Goal: Task Accomplishment & Management: Manage account settings

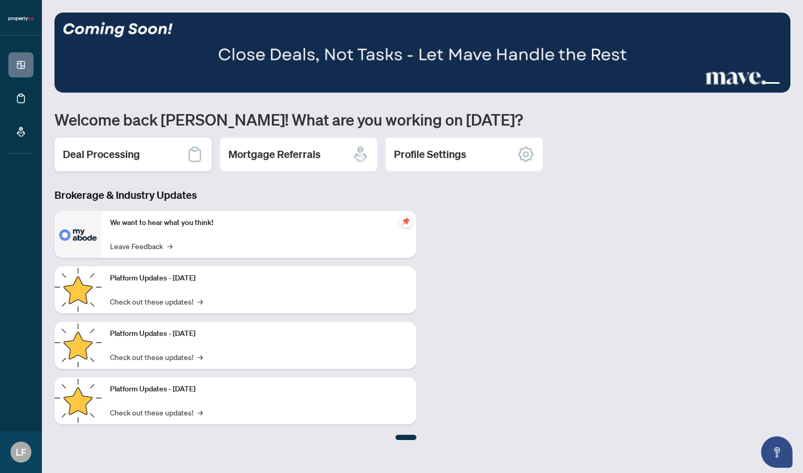
click at [146, 151] on div "Deal Processing" at bounding box center [132, 155] width 157 height 34
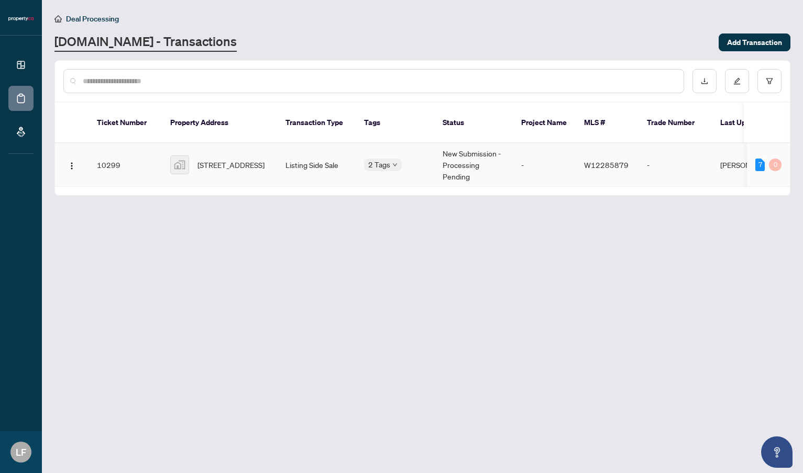
click at [331, 152] on td "Listing Side Sale" at bounding box center [316, 164] width 79 height 43
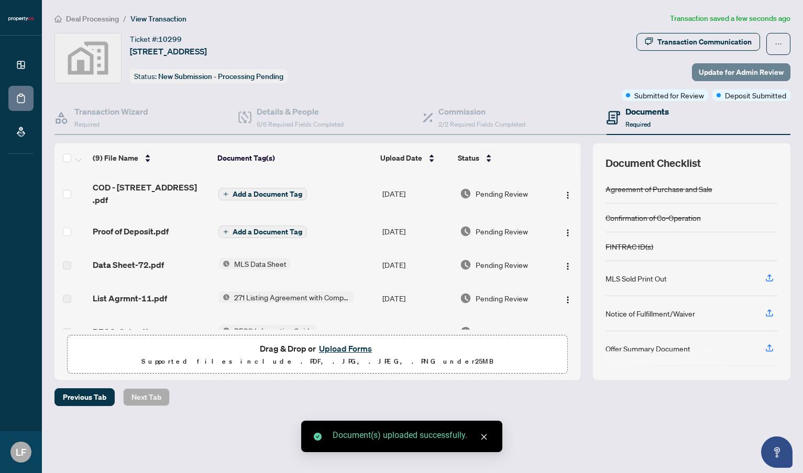
click at [738, 71] on span "Update for Admin Review" at bounding box center [741, 72] width 85 height 17
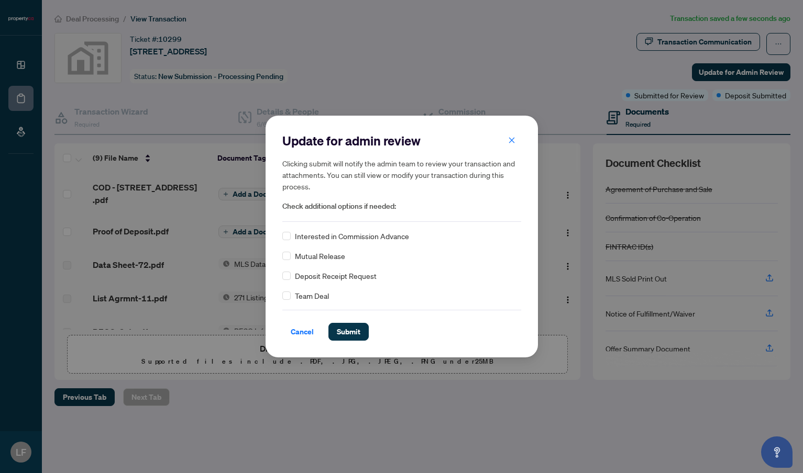
click at [292, 279] on div "Deposit Receipt Request" at bounding box center [401, 276] width 239 height 12
click at [334, 333] on button "Submit" at bounding box center [348, 332] width 40 height 18
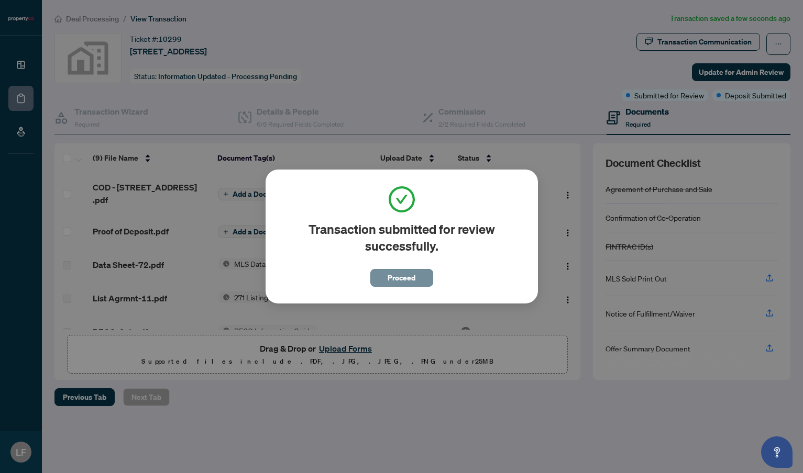
click at [401, 277] on span "Proceed" at bounding box center [402, 278] width 28 height 17
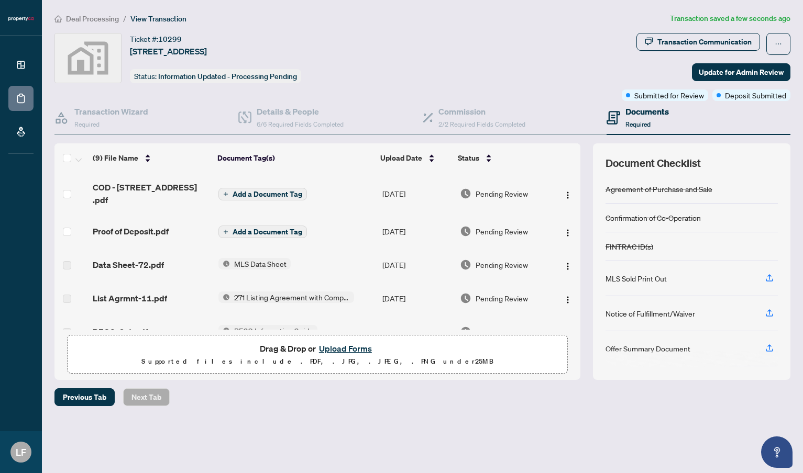
click at [254, 191] on span "Add a Document Tag" at bounding box center [268, 194] width 70 height 7
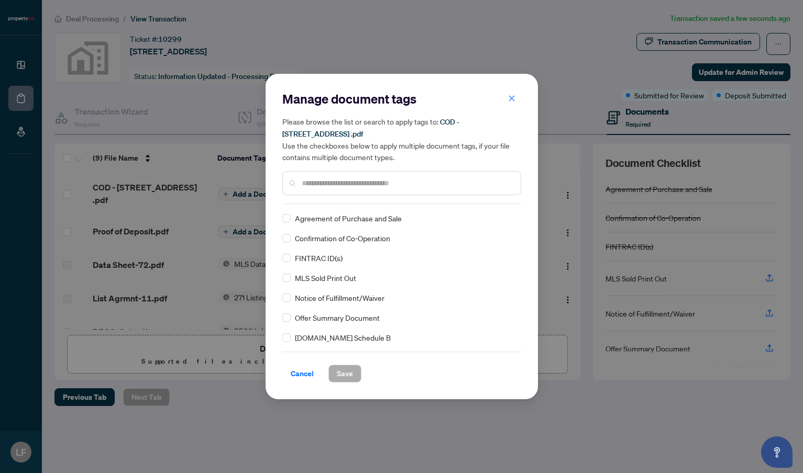
click at [323, 203] on div "Manage document tags Please browse the list or search to apply tags to: COD - […" at bounding box center [401, 148] width 239 height 114
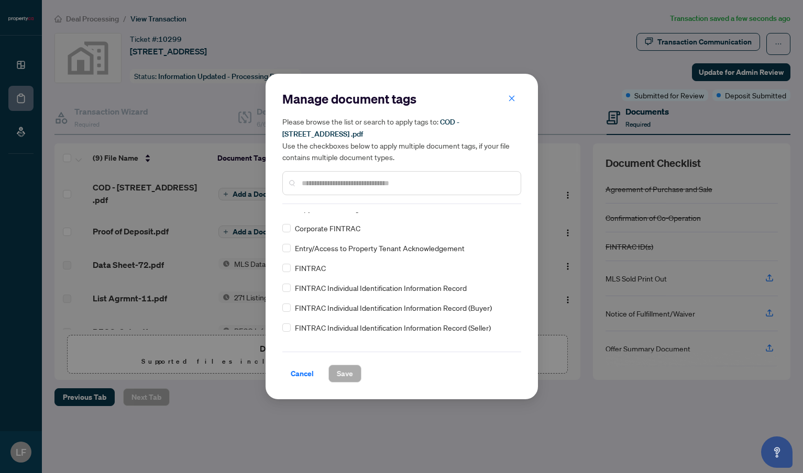
scroll to position [479, 0]
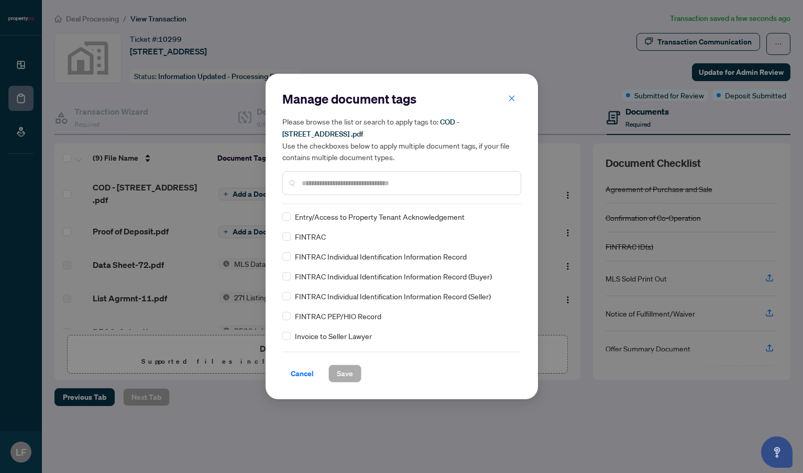
click at [313, 182] on input "text" at bounding box center [407, 184] width 211 height 12
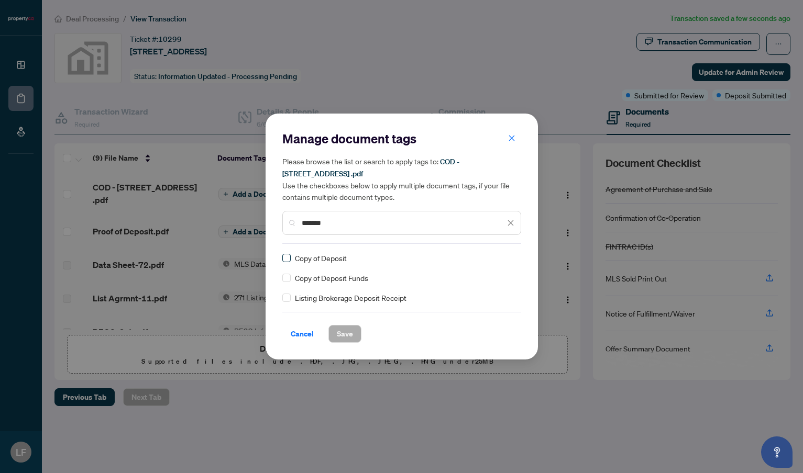
type input "*******"
click at [289, 259] on span at bounding box center [286, 258] width 8 height 8
click at [341, 335] on span "Save" at bounding box center [345, 334] width 16 height 17
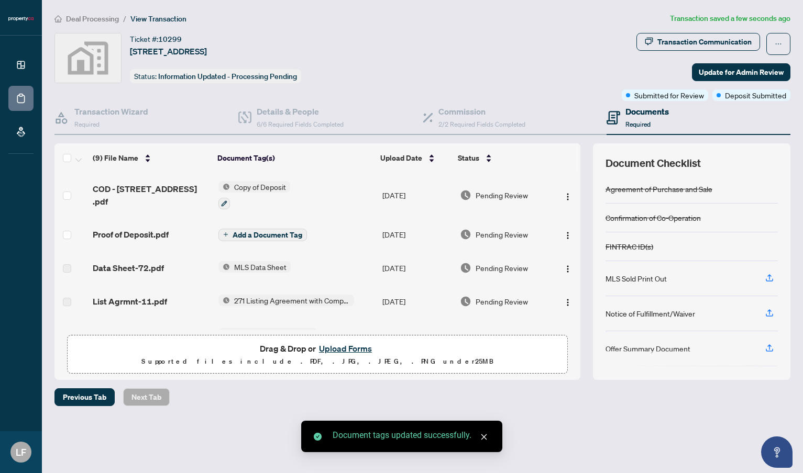
click at [257, 239] on span "Add a Document Tag" at bounding box center [268, 234] width 70 height 7
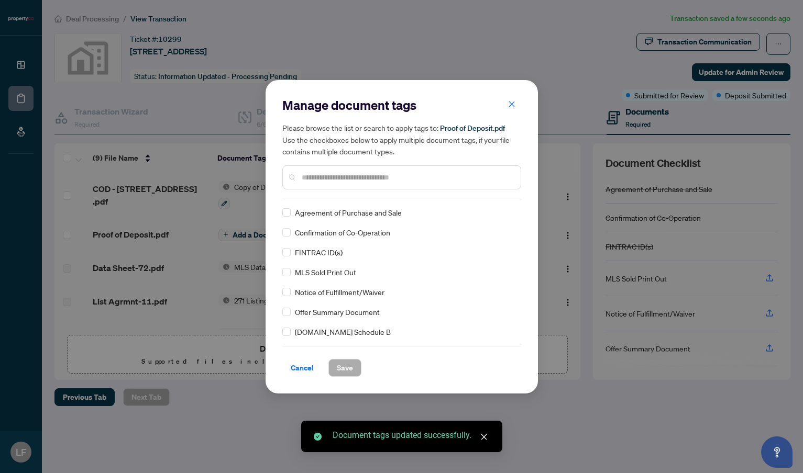
click at [312, 187] on div at bounding box center [401, 177] width 239 height 24
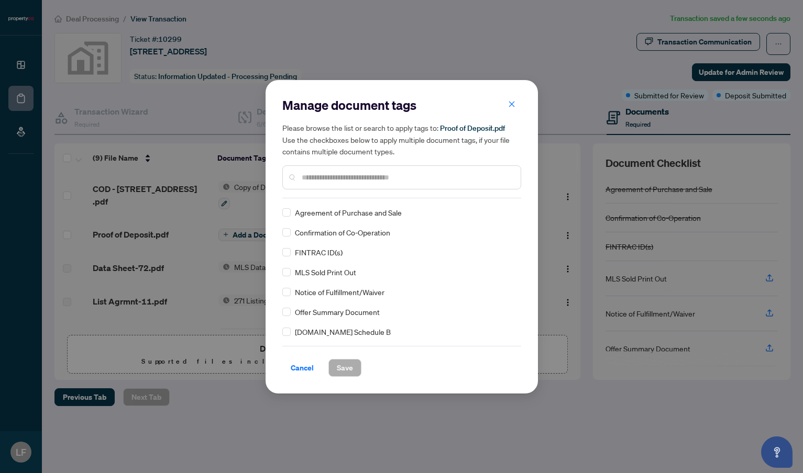
click at [312, 179] on input "text" at bounding box center [407, 178] width 211 height 12
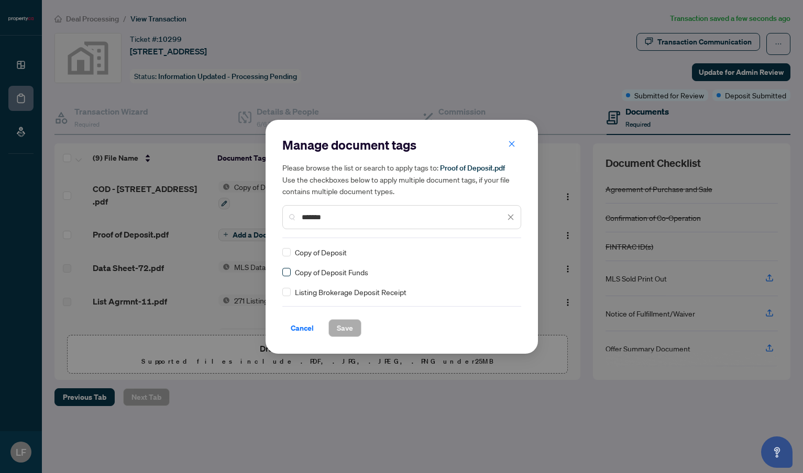
type input "*******"
click at [351, 334] on span "Save" at bounding box center [345, 328] width 16 height 17
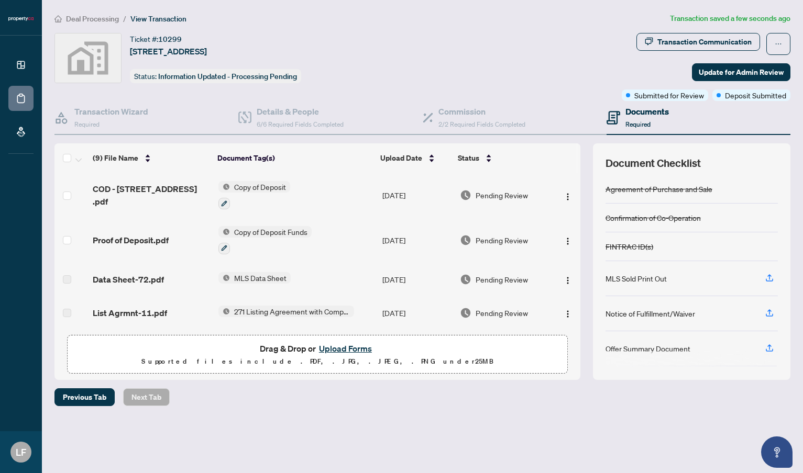
scroll to position [0, 0]
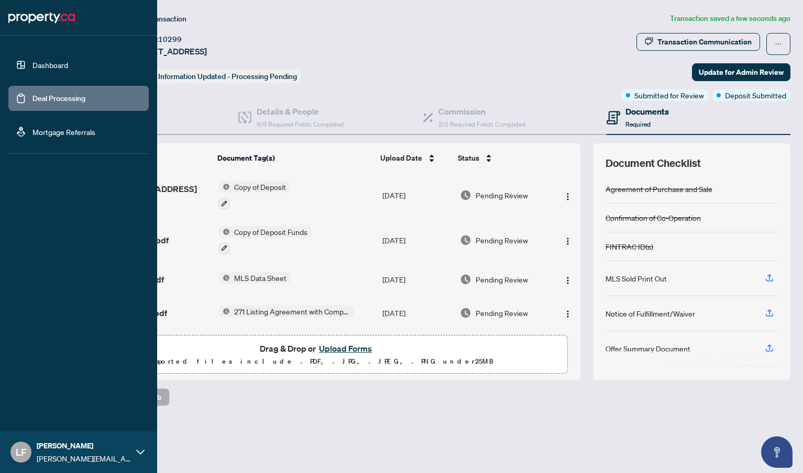
click at [32, 63] on link "Dashboard" at bounding box center [50, 64] width 36 height 9
